Goal: Information Seeking & Learning: Learn about a topic

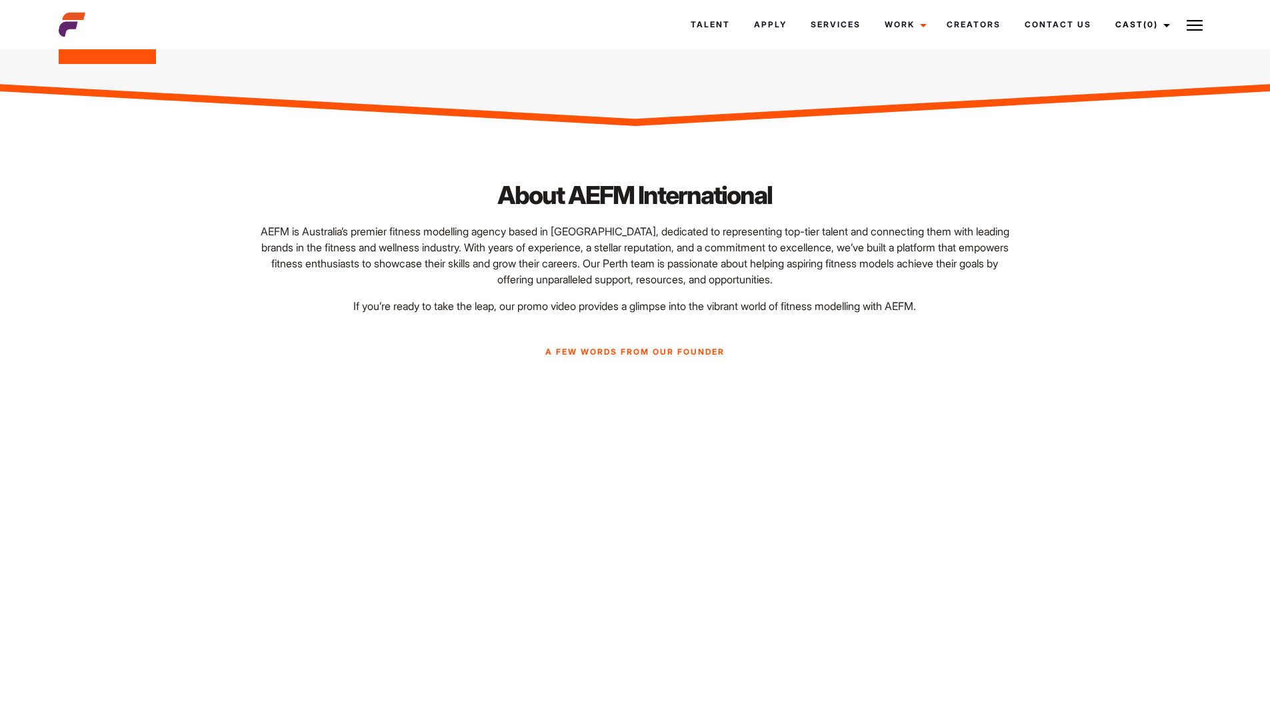
scroll to position [217, 0]
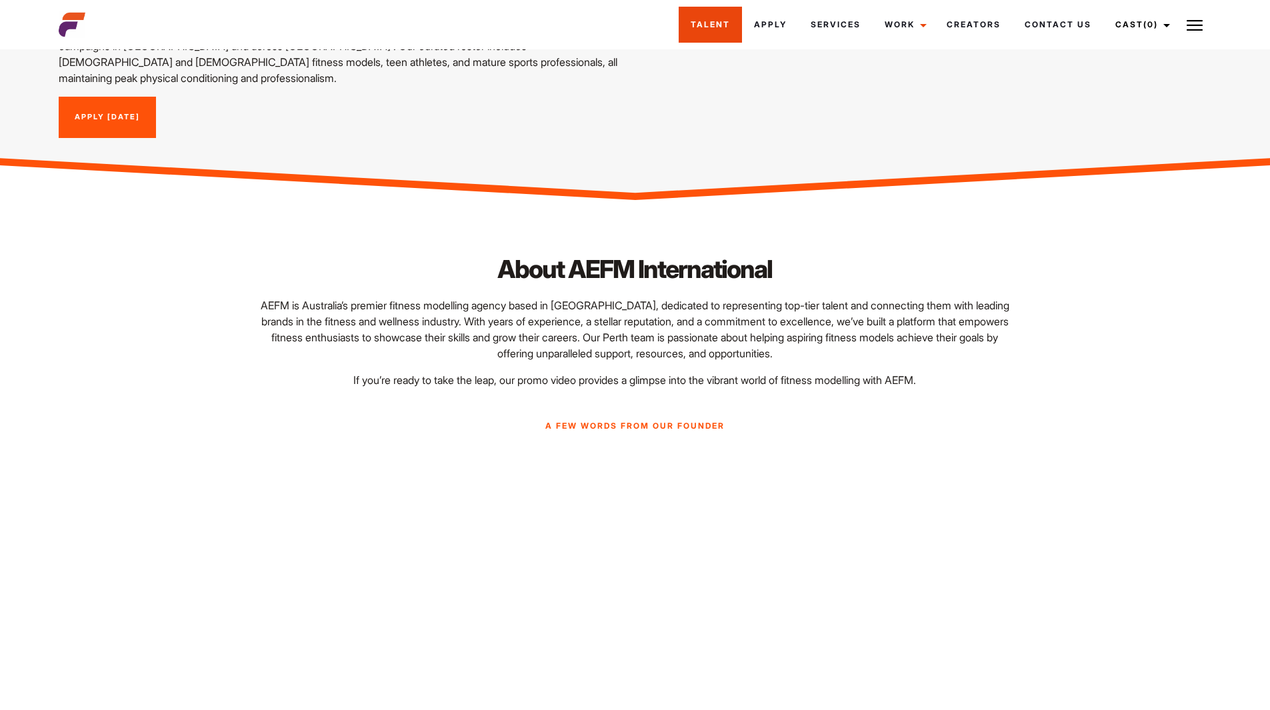
click at [725, 26] on link "Talent" at bounding box center [710, 25] width 63 height 36
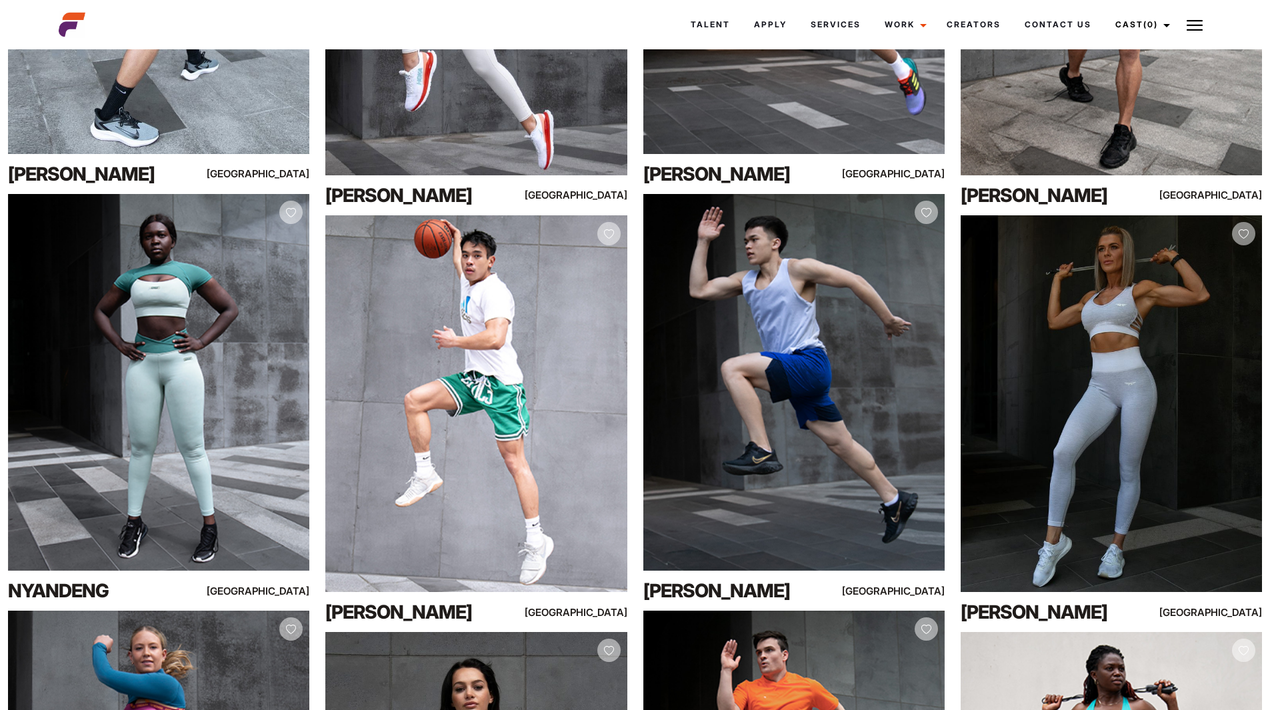
scroll to position [26362, 0]
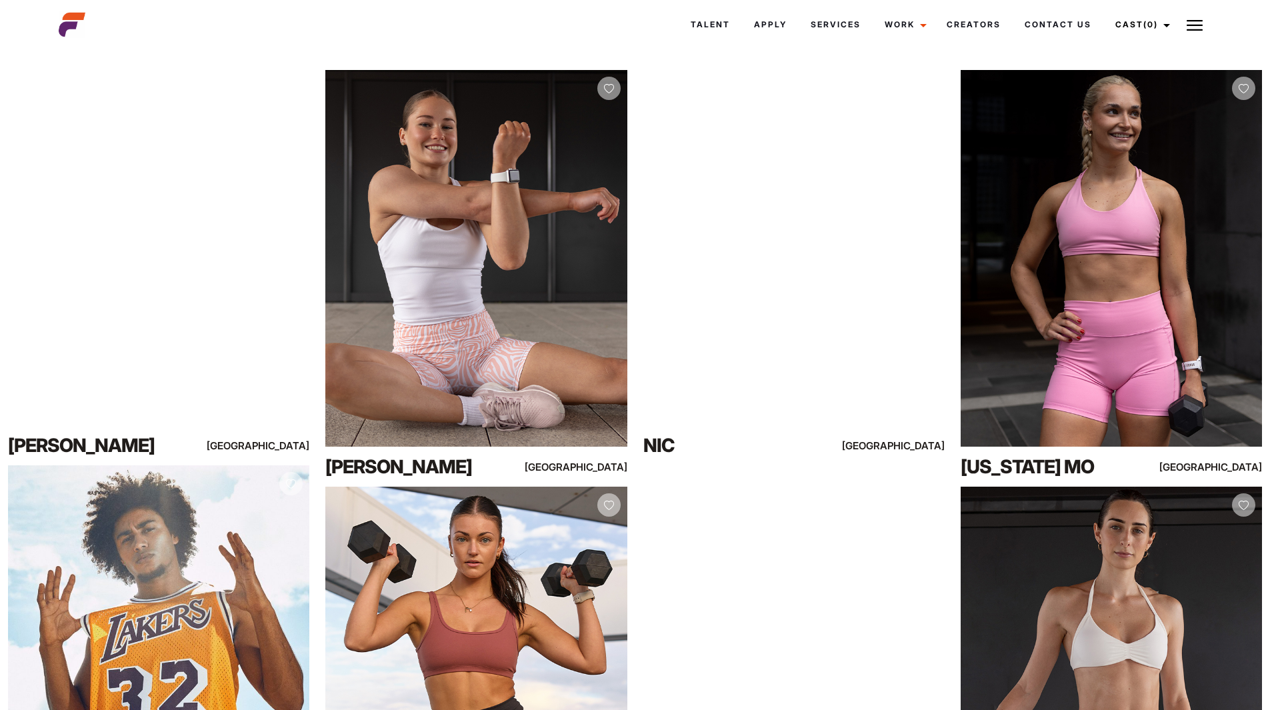
scroll to position [0, 0]
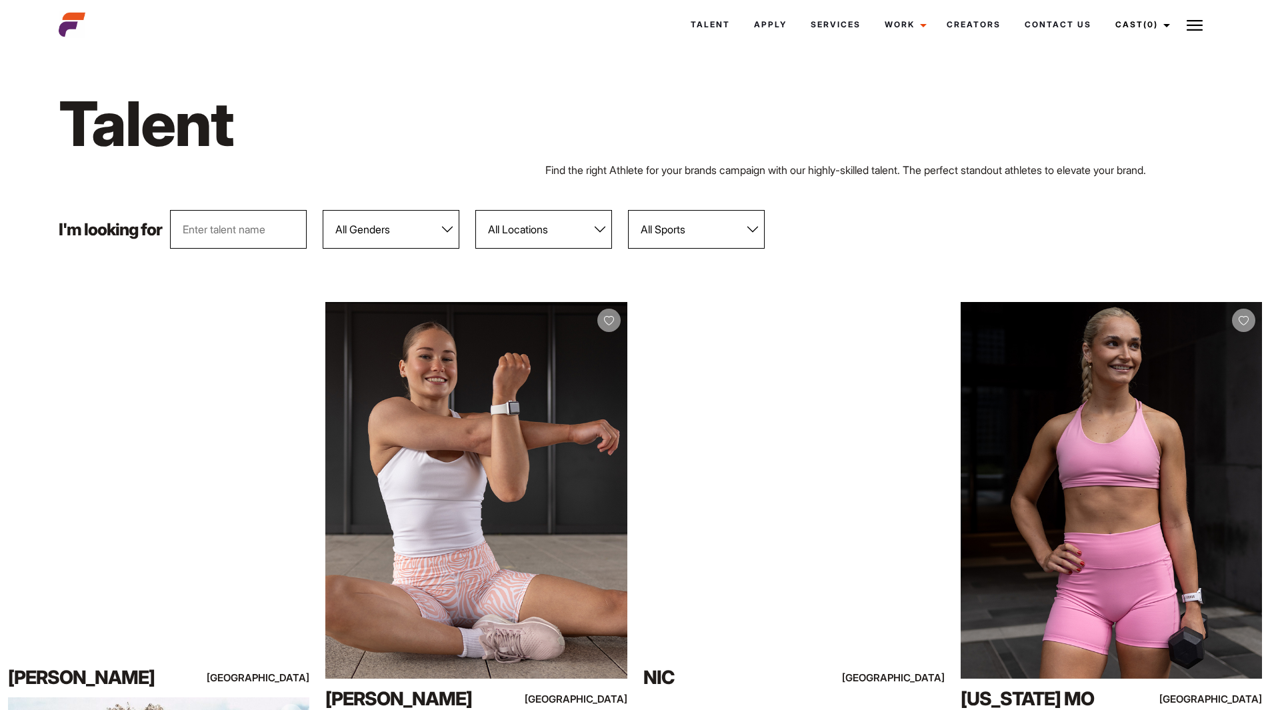
click at [517, 231] on select "All Locations Adelaide Brisbane Darwin Gold Coast Melbourne Perth Sunshine Coas…" at bounding box center [543, 229] width 137 height 39
click at [476, 210] on select "All Locations Adelaide Brisbane Darwin Gold Coast Melbourne Perth Sunshine Coas…" at bounding box center [543, 229] width 137 height 39
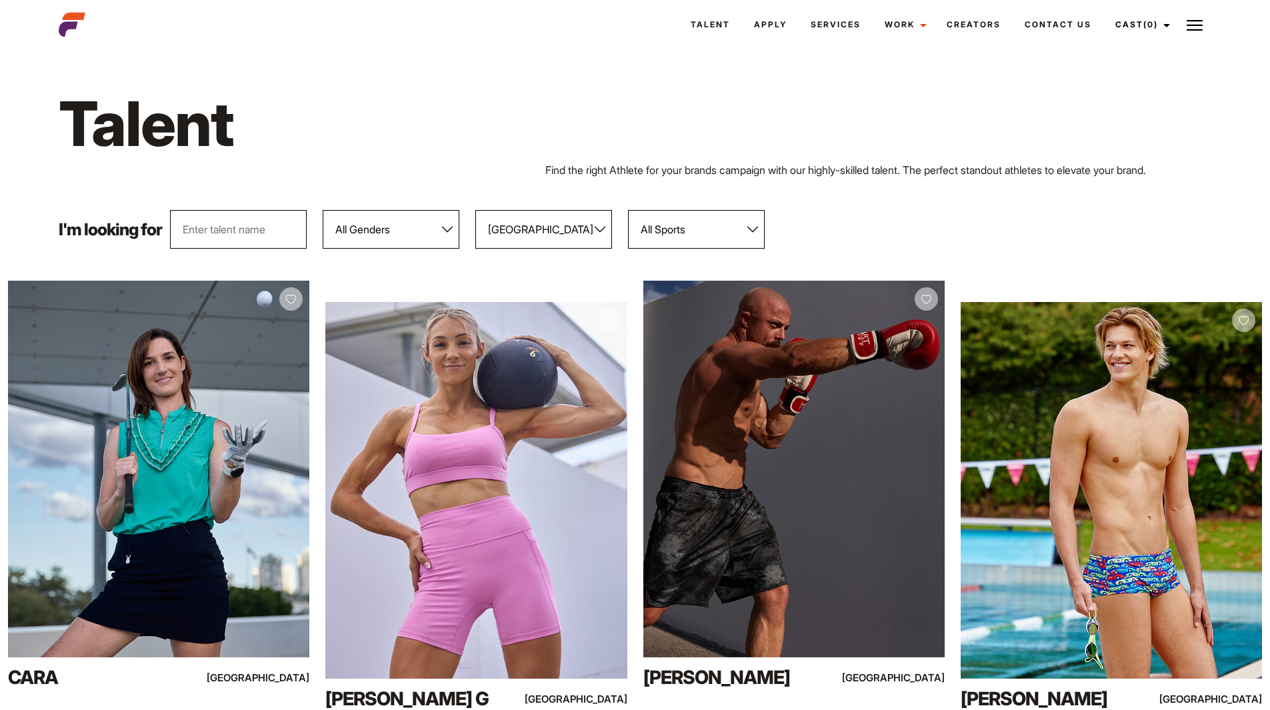
click at [520, 221] on select "All Locations Adelaide Brisbane Darwin Gold Coast Melbourne Perth Sunshine Coas…" at bounding box center [543, 229] width 137 height 39
select select "120"
click at [476, 210] on select "All Locations Adelaide Brisbane Darwin Gold Coast Melbourne Perth Sunshine Coas…" at bounding box center [543, 229] width 137 height 39
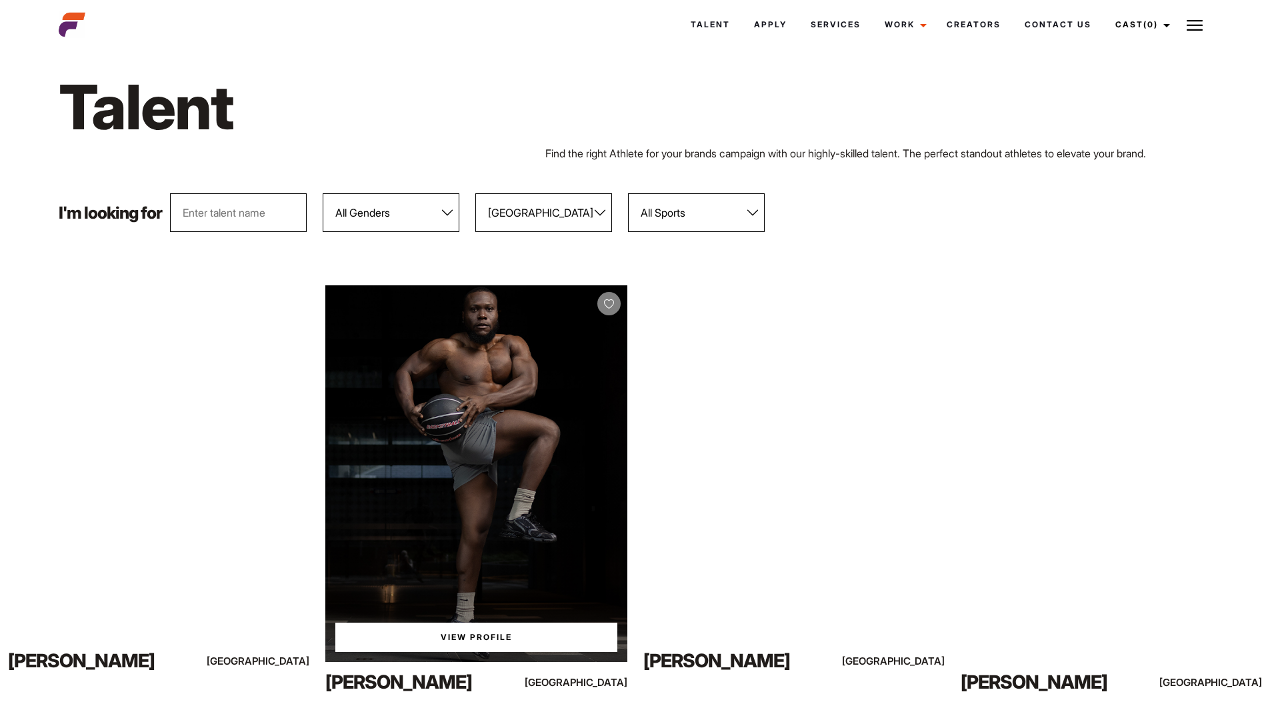
scroll to position [333, 0]
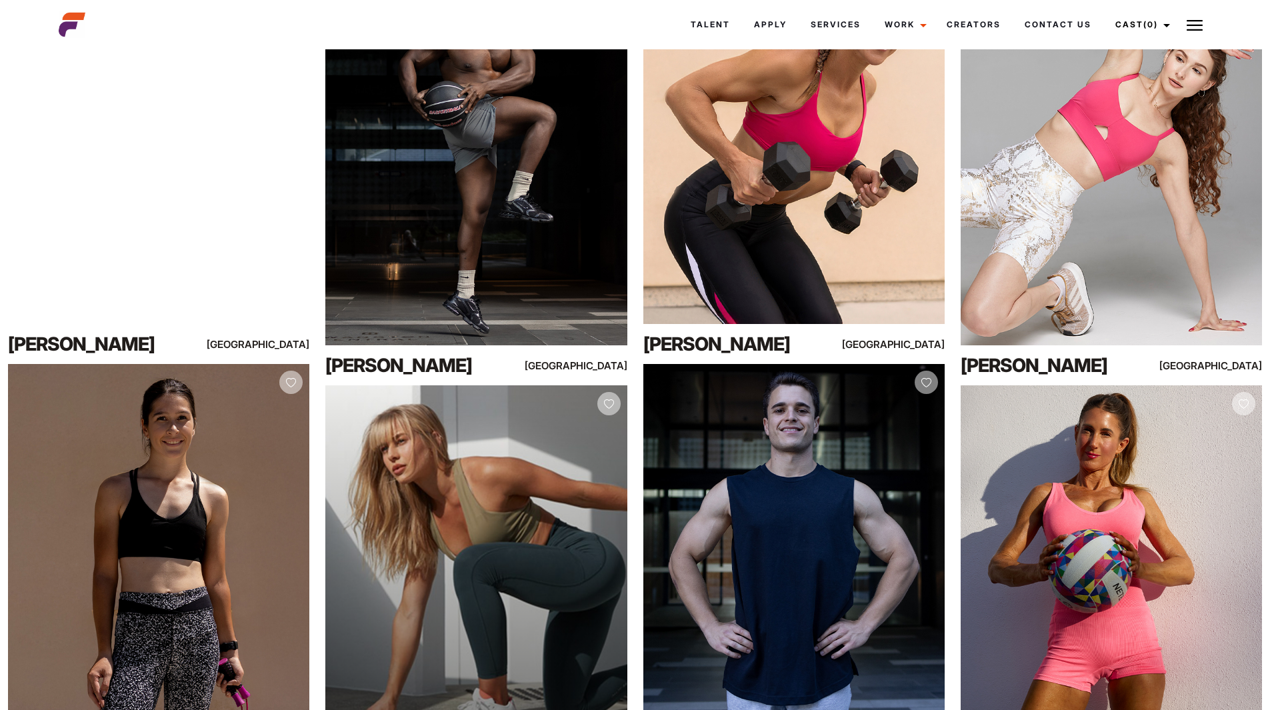
click at [460, 438] on div "View Profile" at bounding box center [475, 573] width 301 height 377
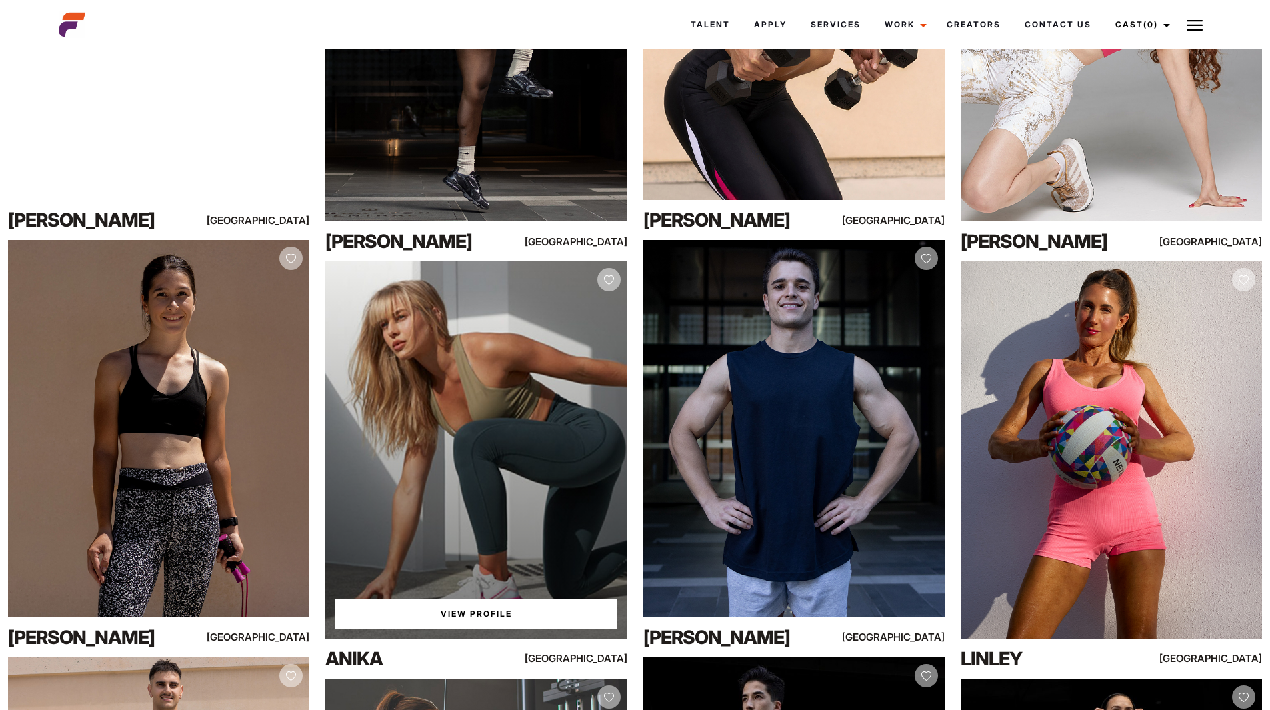
scroll to position [467, 0]
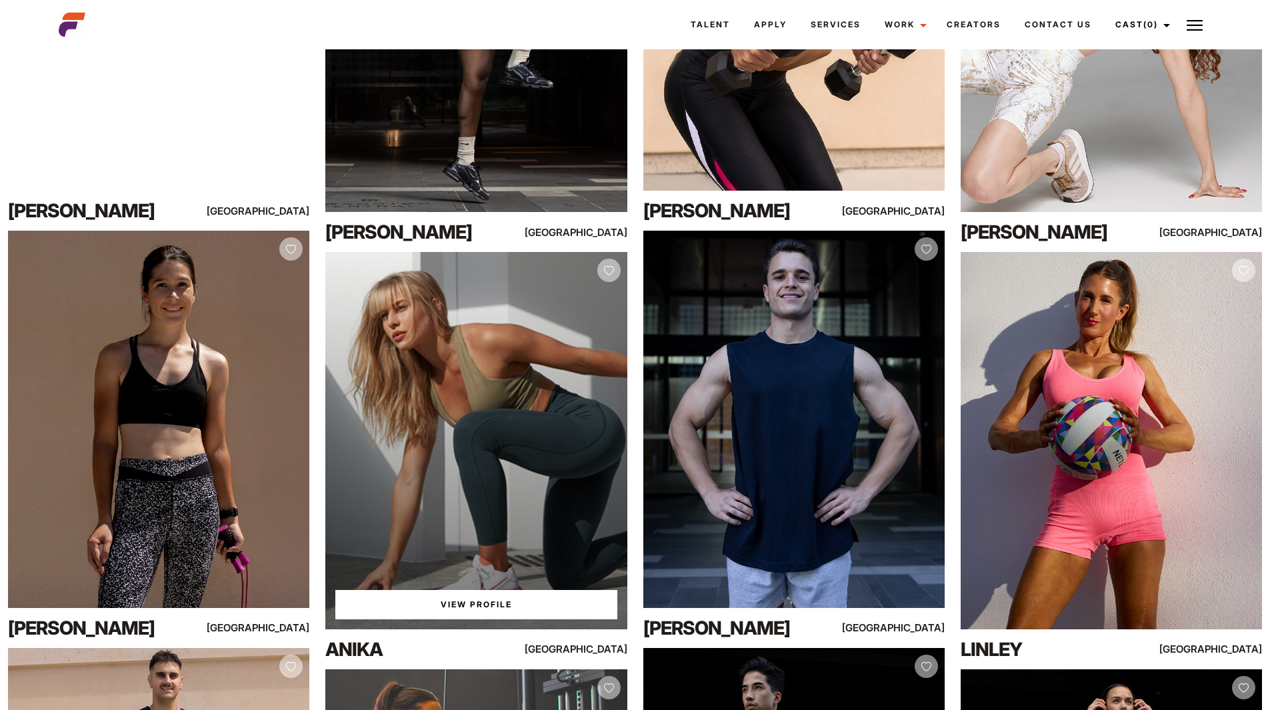
click at [480, 603] on link "View Profile" at bounding box center [475, 604] width 281 height 29
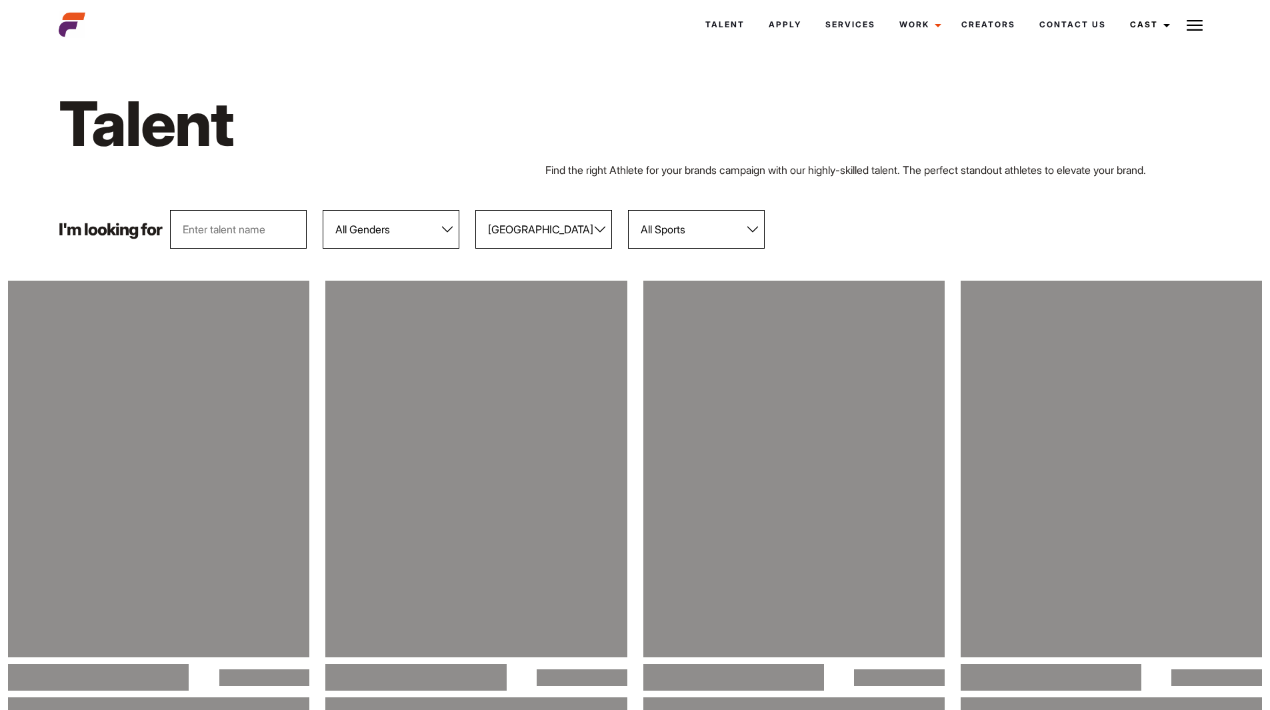
select select "120"
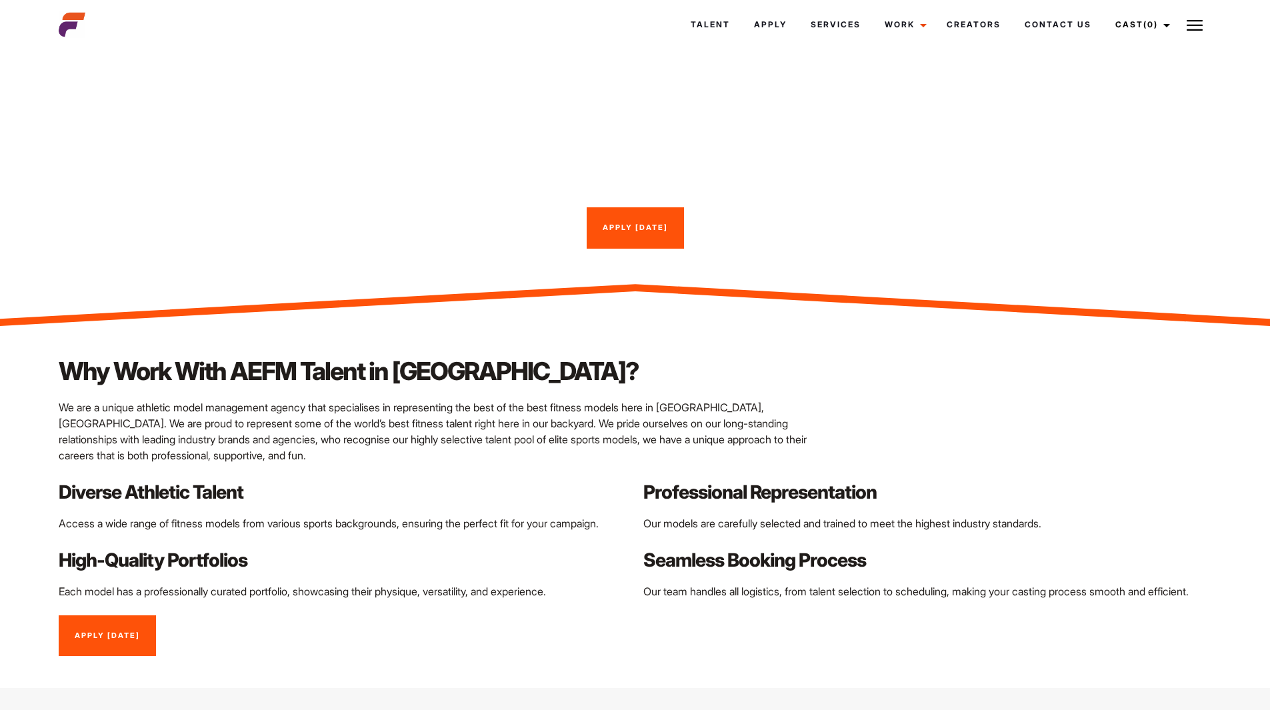
scroll to position [950, 0]
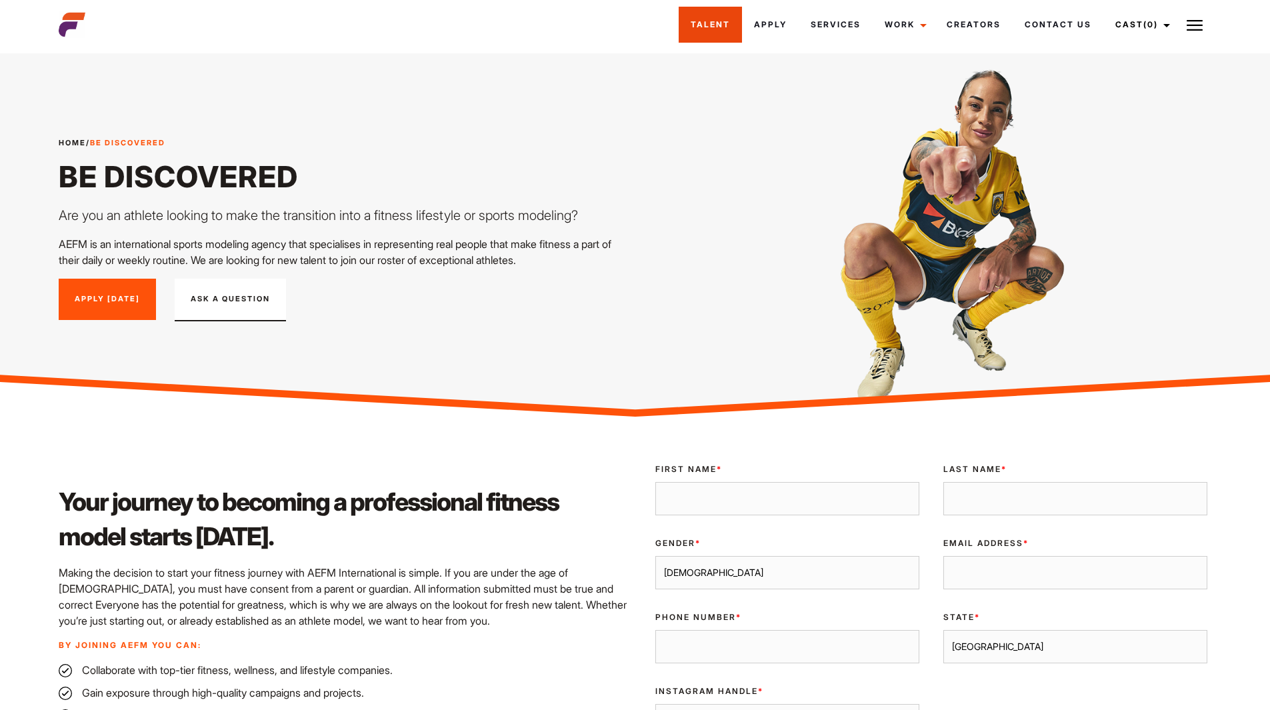
click at [703, 25] on link "Talent" at bounding box center [710, 25] width 63 height 36
